Goal: Information Seeking & Learning: Learn about a topic

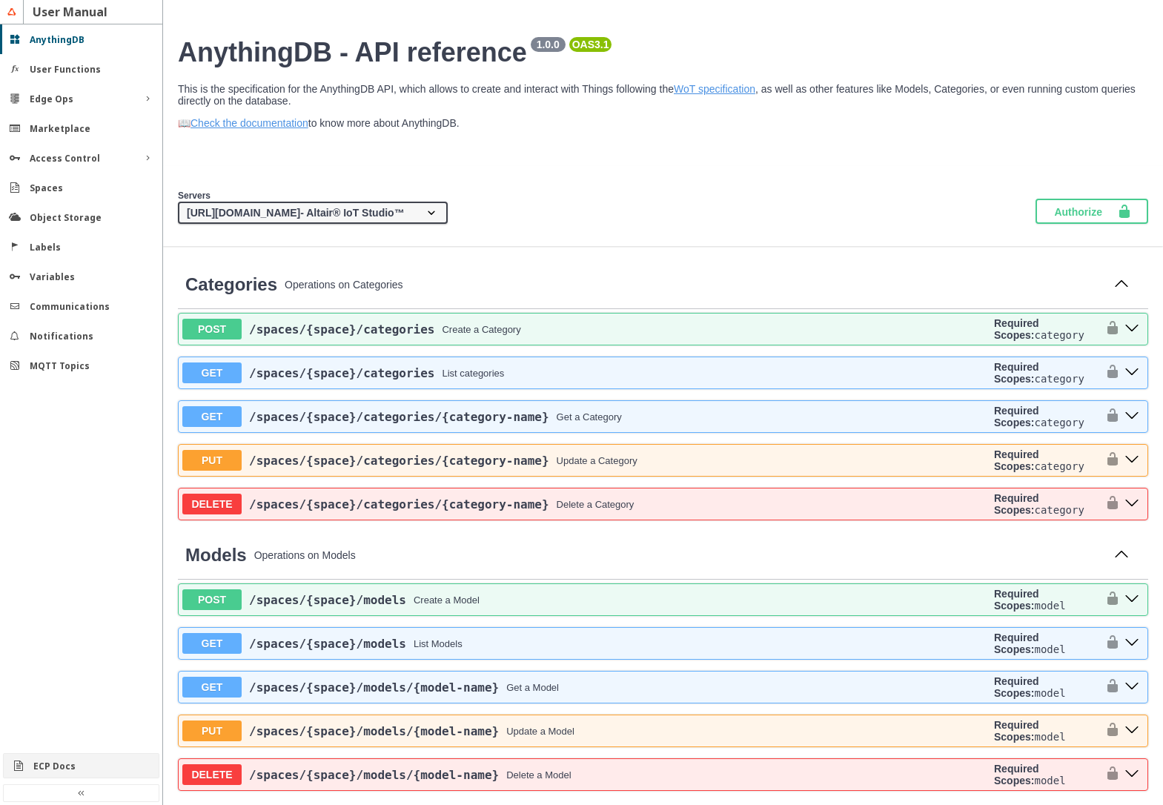
click at [62, 774] on div "ECP Docs" at bounding box center [81, 766] width 155 height 24
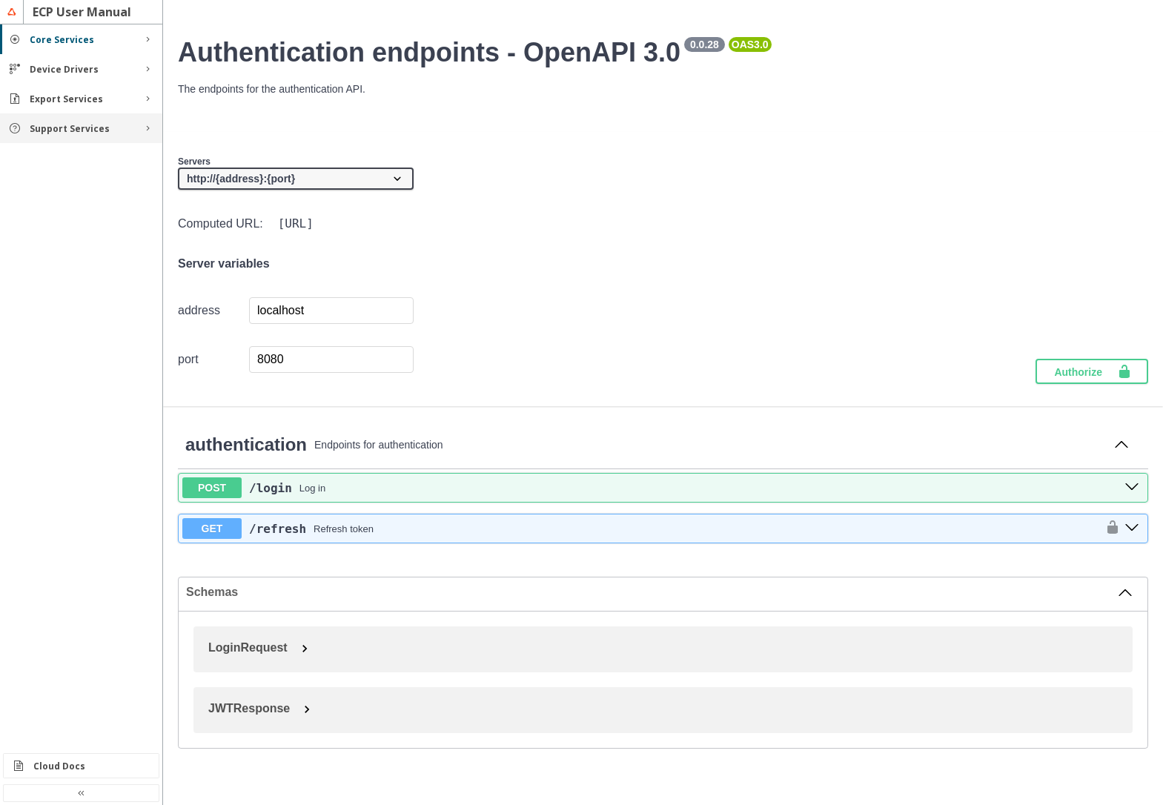
click at [108, 135] on div "Support Services" at bounding box center [81, 128] width 162 height 30
click at [80, 245] on div "Rules" at bounding box center [87, 251] width 97 height 13
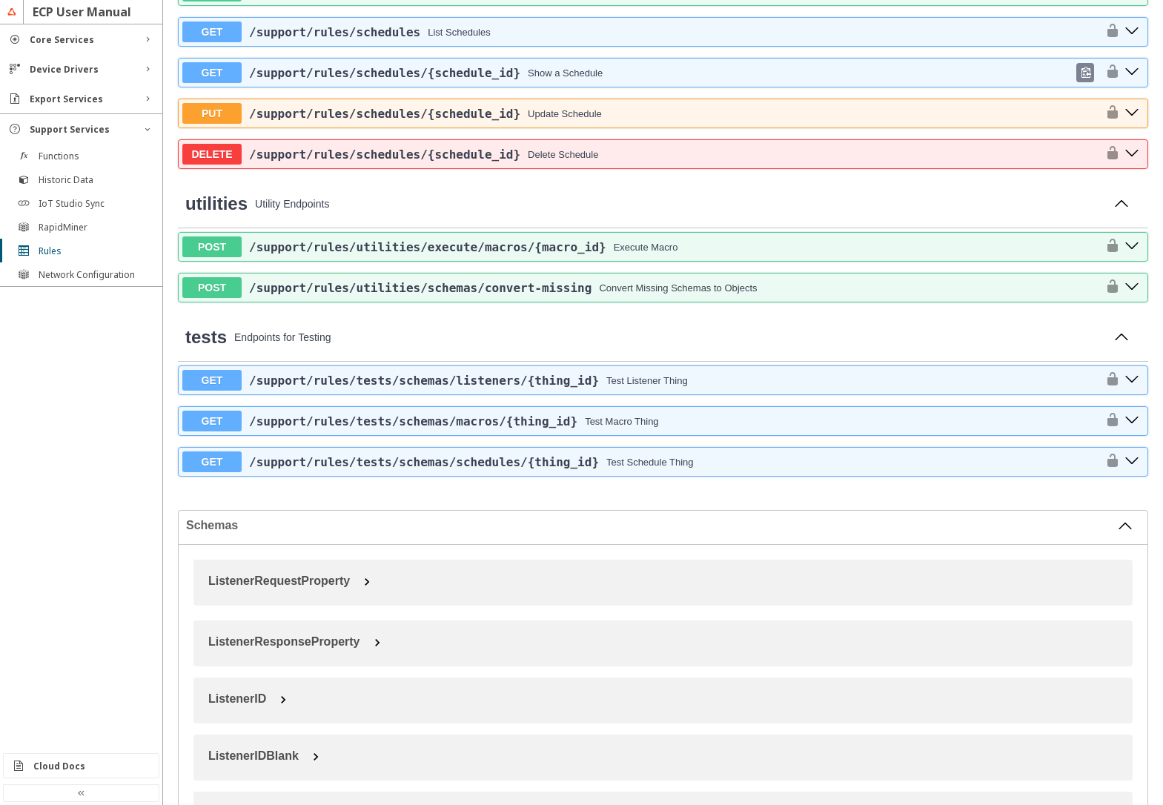
scroll to position [1157, 0]
